Goal: Task Accomplishment & Management: Use online tool/utility

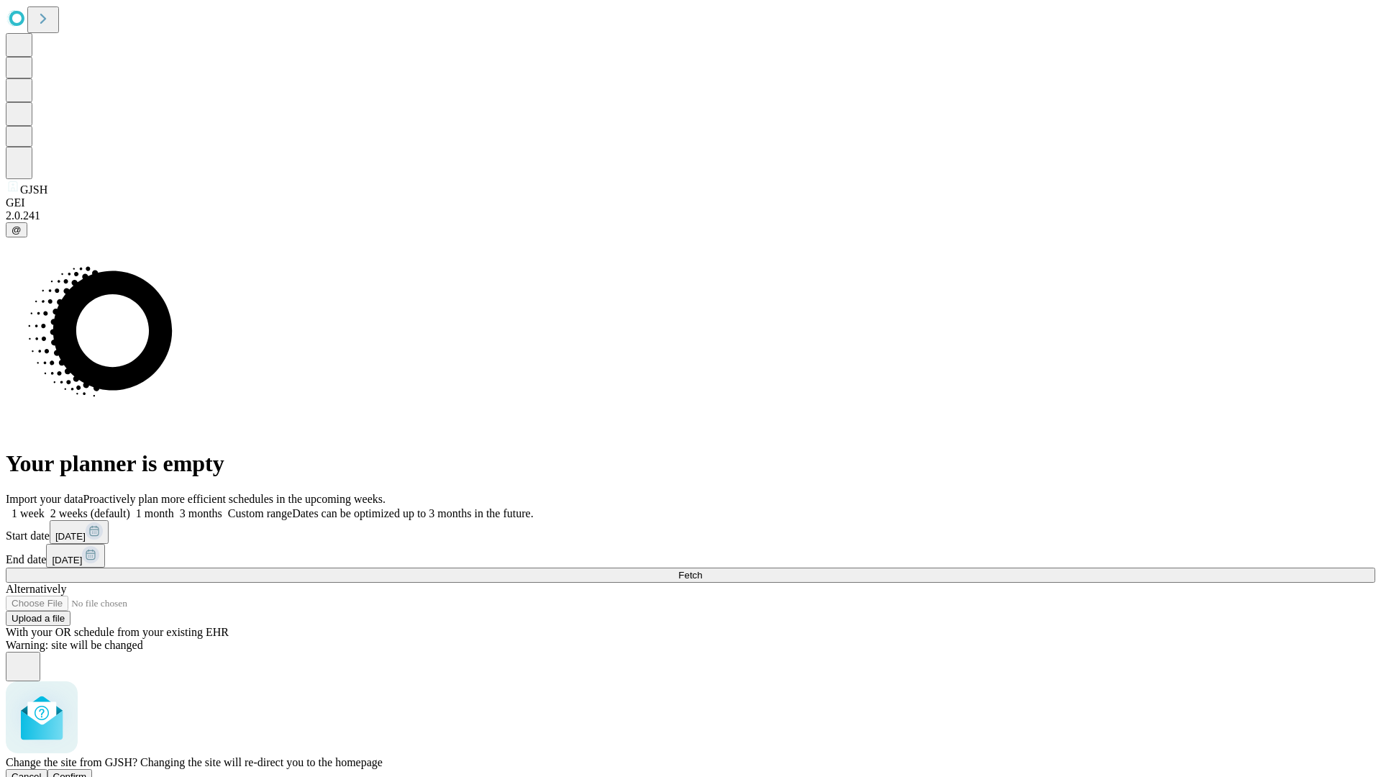
click at [87, 771] on span "Confirm" at bounding box center [70, 776] width 34 height 11
click at [174, 507] on label "1 month" at bounding box center [152, 513] width 44 height 12
click at [702, 570] on span "Fetch" at bounding box center [691, 575] width 24 height 11
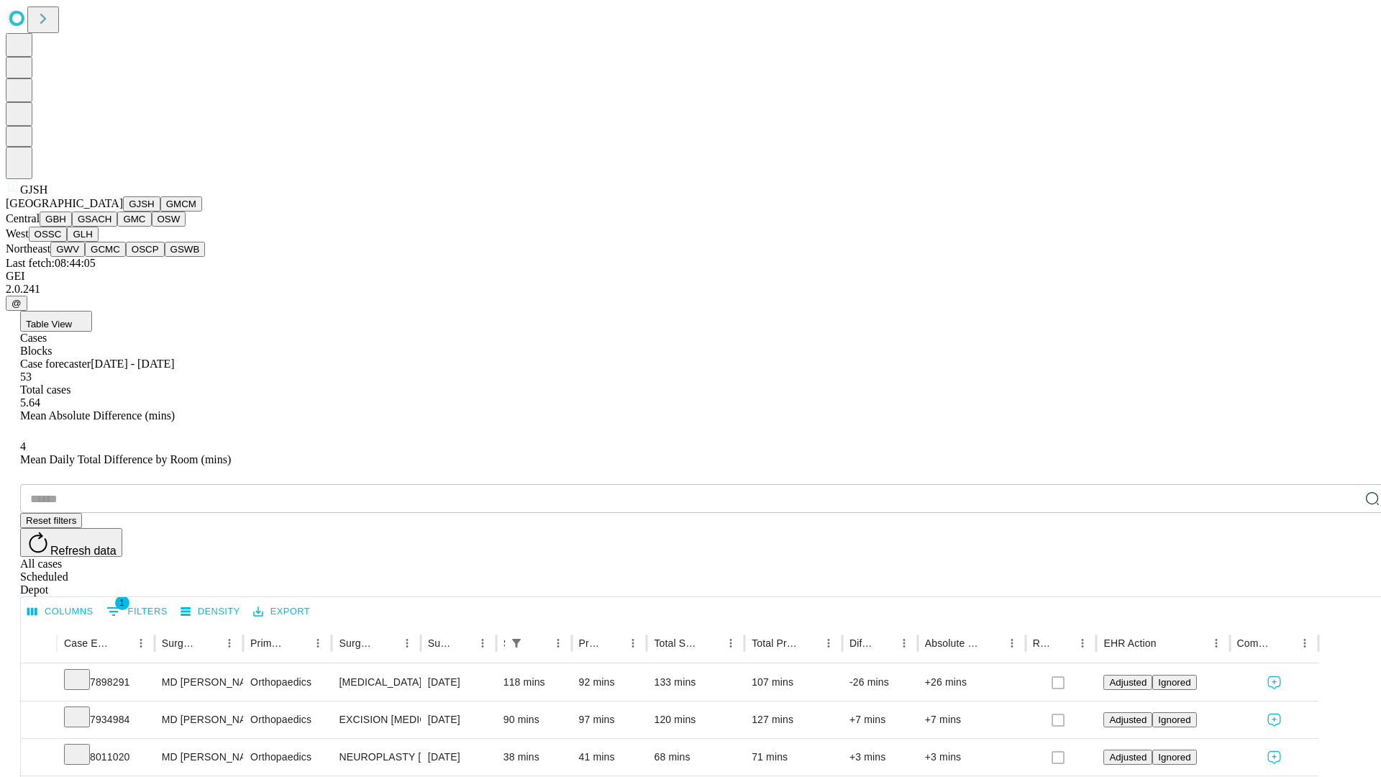
click at [160, 212] on button "GMCM" at bounding box center [181, 203] width 42 height 15
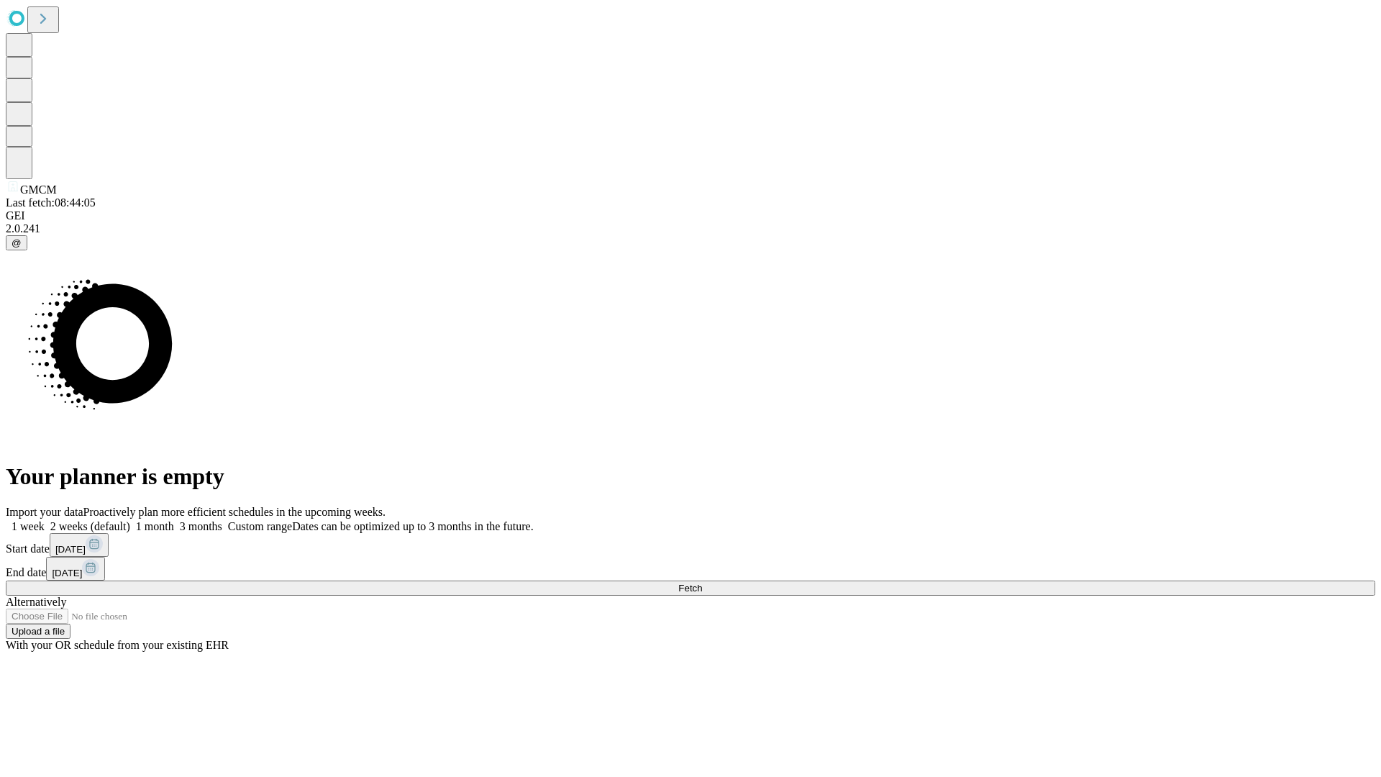
click at [174, 520] on label "1 month" at bounding box center [152, 526] width 44 height 12
click at [702, 583] on span "Fetch" at bounding box center [691, 588] width 24 height 11
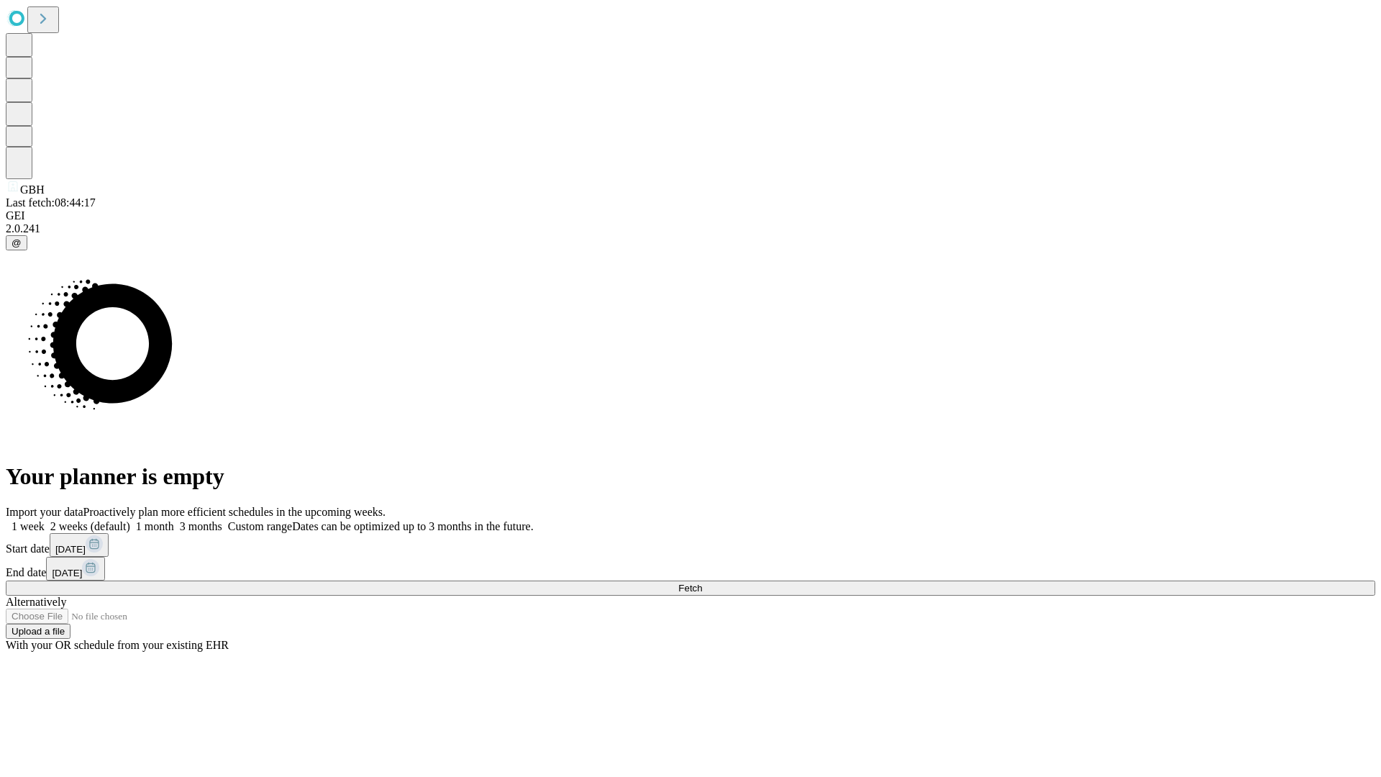
click at [174, 520] on label "1 month" at bounding box center [152, 526] width 44 height 12
click at [702, 583] on span "Fetch" at bounding box center [691, 588] width 24 height 11
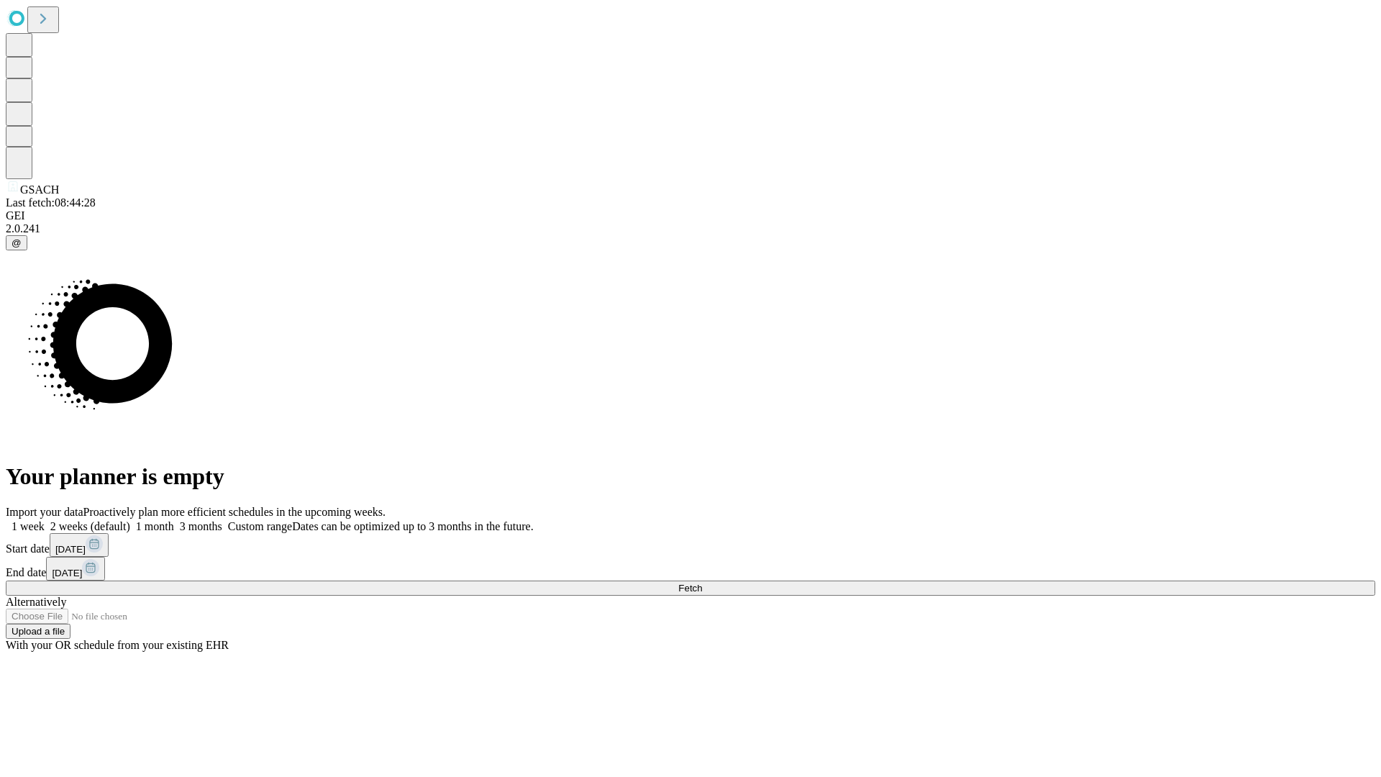
click at [174, 520] on label "1 month" at bounding box center [152, 526] width 44 height 12
click at [702, 583] on span "Fetch" at bounding box center [691, 588] width 24 height 11
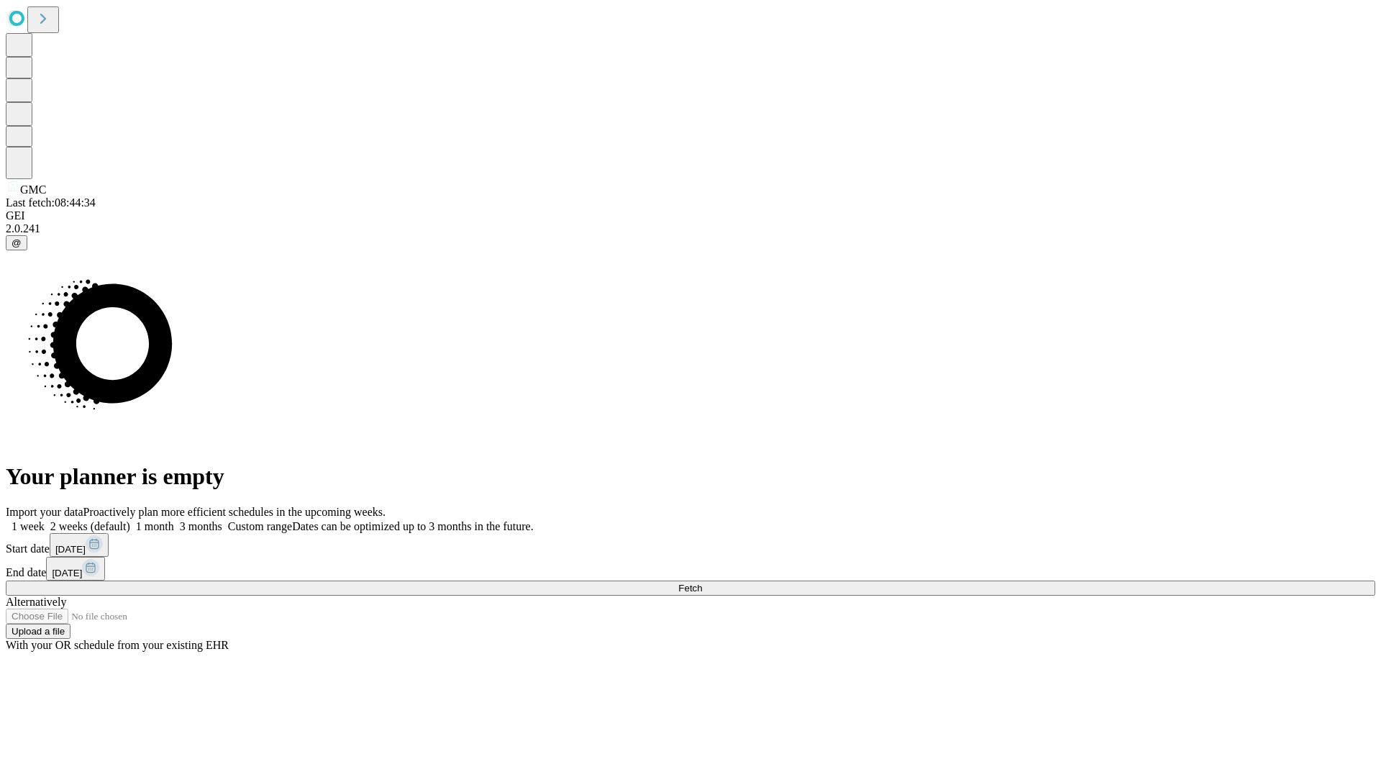
click at [174, 520] on label "1 month" at bounding box center [152, 526] width 44 height 12
click at [702, 583] on span "Fetch" at bounding box center [691, 588] width 24 height 11
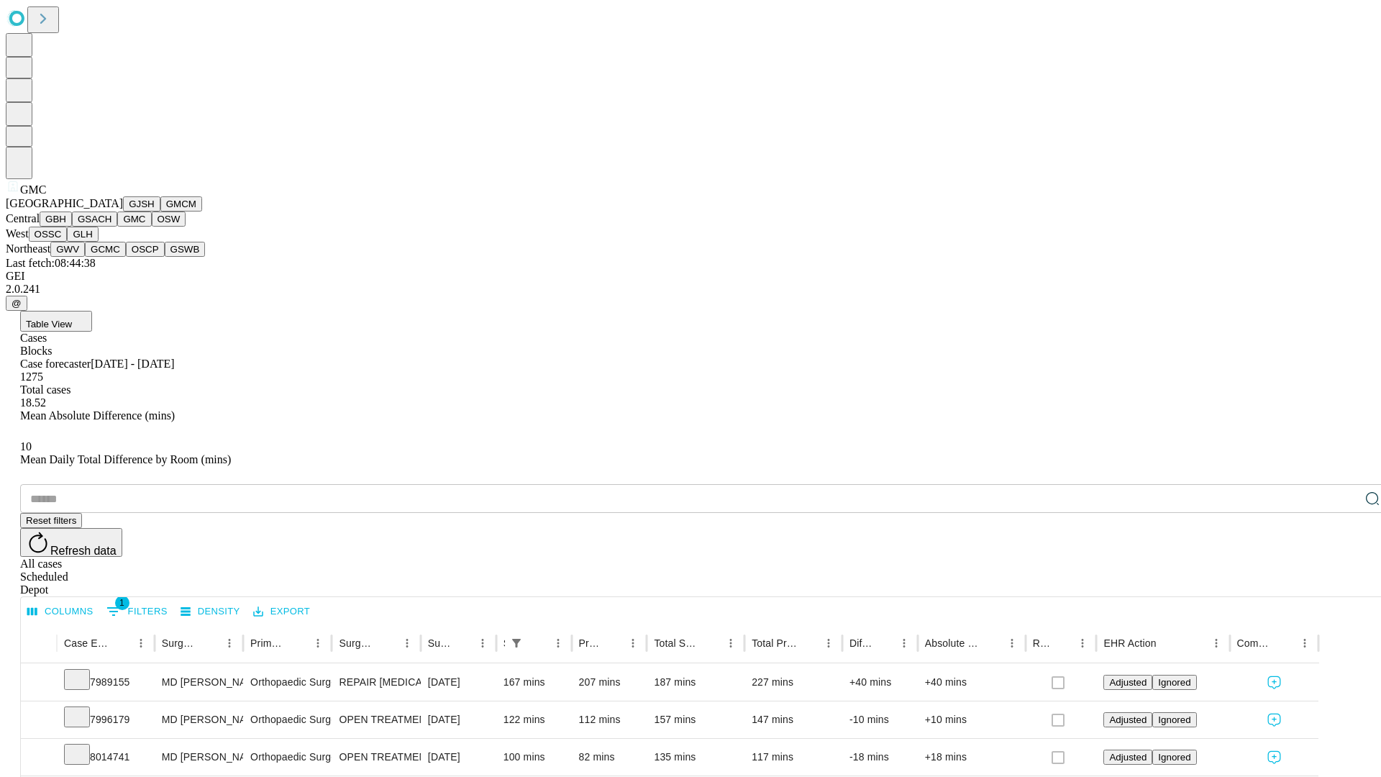
click at [152, 227] on button "OSW" at bounding box center [169, 219] width 35 height 15
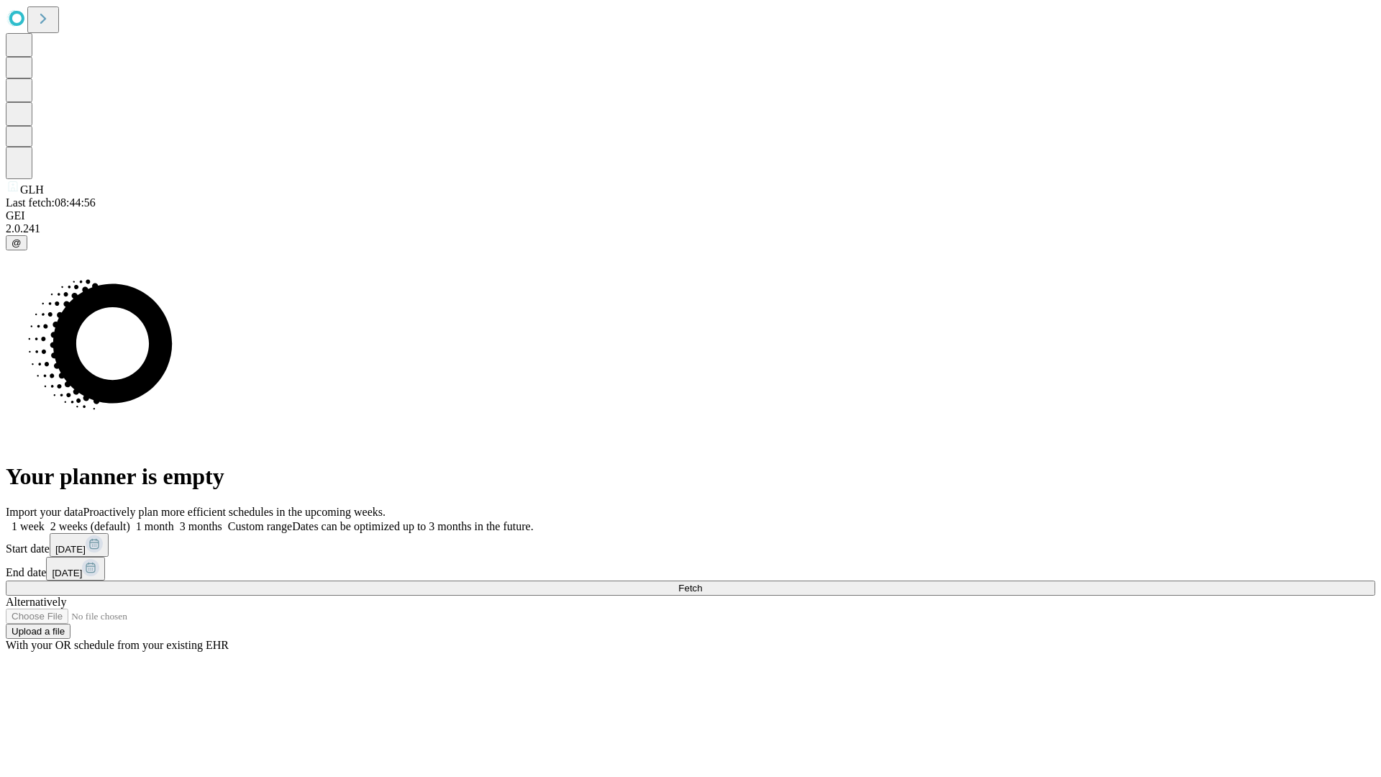
click at [174, 520] on label "1 month" at bounding box center [152, 526] width 44 height 12
click at [702, 583] on span "Fetch" at bounding box center [691, 588] width 24 height 11
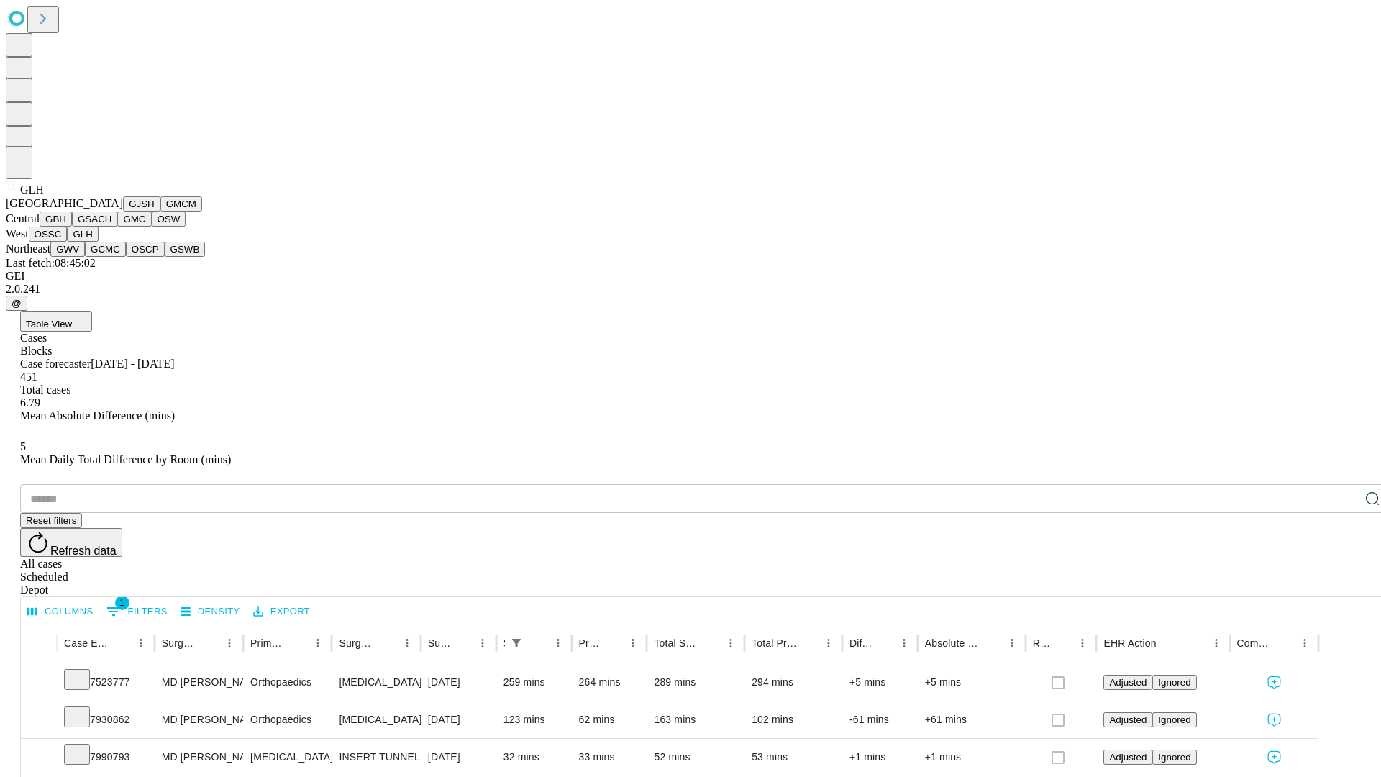
click at [85, 257] on button "GWV" at bounding box center [67, 249] width 35 height 15
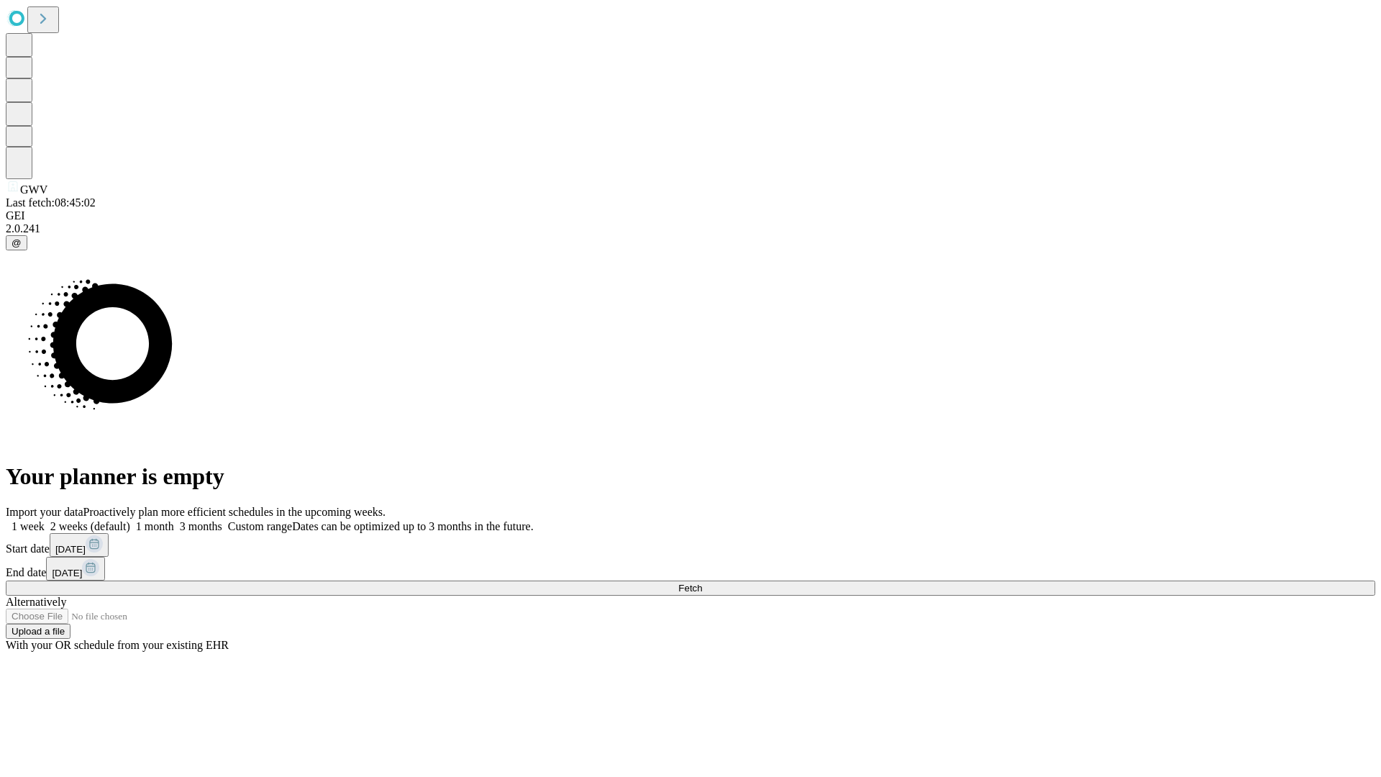
click at [702, 583] on span "Fetch" at bounding box center [691, 588] width 24 height 11
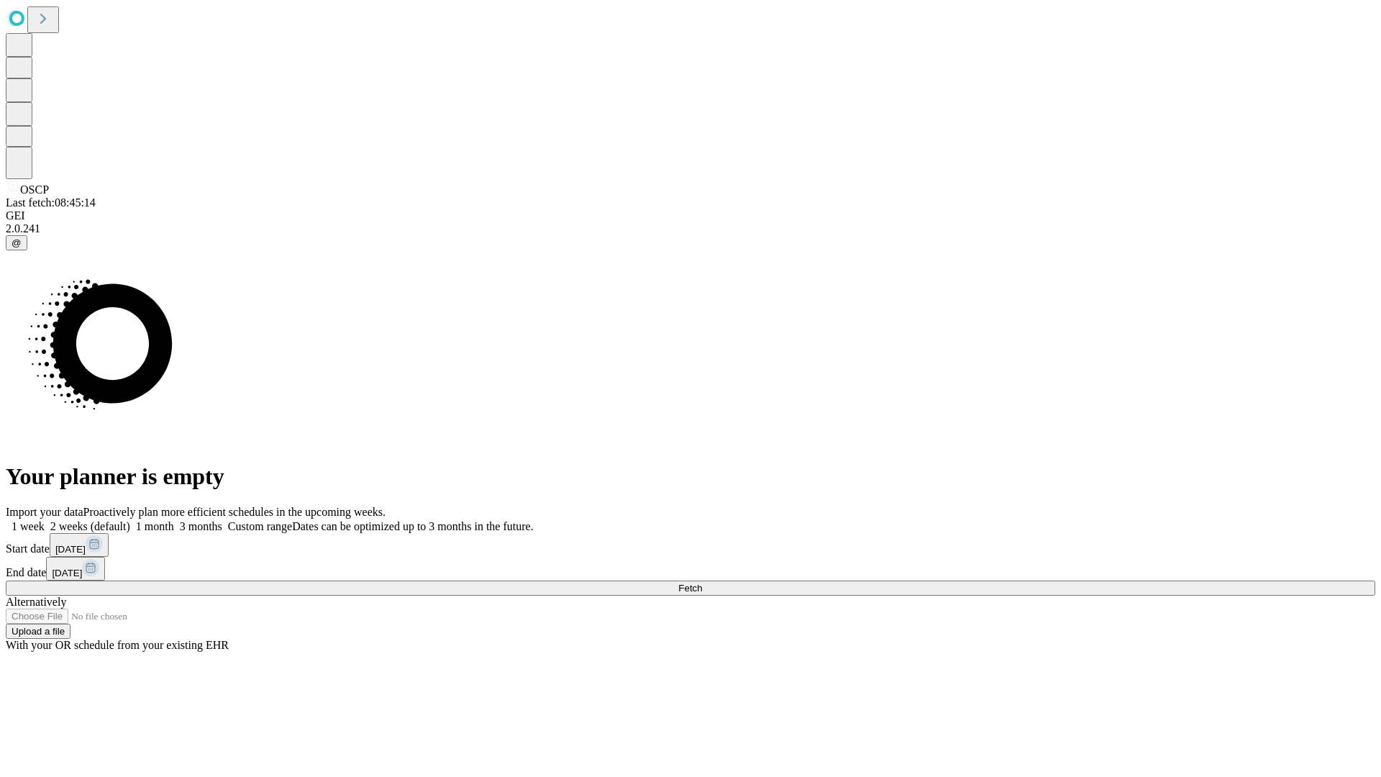
click at [174, 520] on label "1 month" at bounding box center [152, 526] width 44 height 12
click at [702, 583] on span "Fetch" at bounding box center [691, 588] width 24 height 11
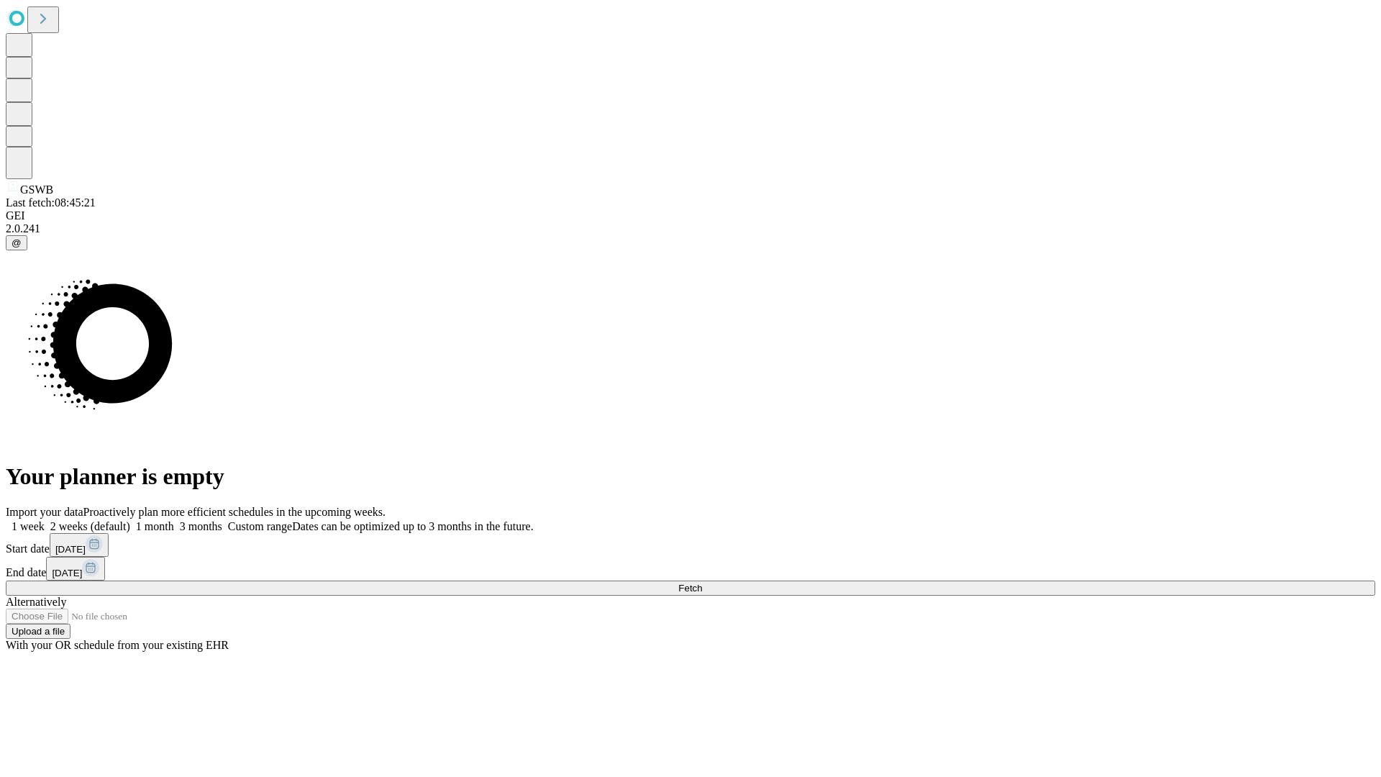
click at [174, 520] on label "1 month" at bounding box center [152, 526] width 44 height 12
click at [702, 583] on span "Fetch" at bounding box center [691, 588] width 24 height 11
